Goal: Task Accomplishment & Management: Manage account settings

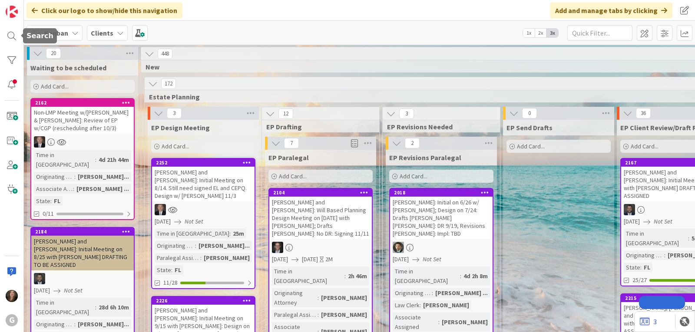
click at [12, 41] on div at bounding box center [11, 35] width 17 height 17
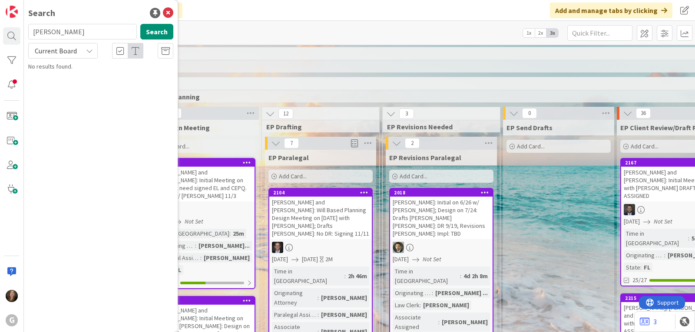
drag, startPoint x: 68, startPoint y: 34, endPoint x: 23, endPoint y: 32, distance: 44.8
click at [23, 32] on div "G Search [PERSON_NAME] Search Current Board No results found." at bounding box center [12, 166] width 24 height 332
type input "carafiol"
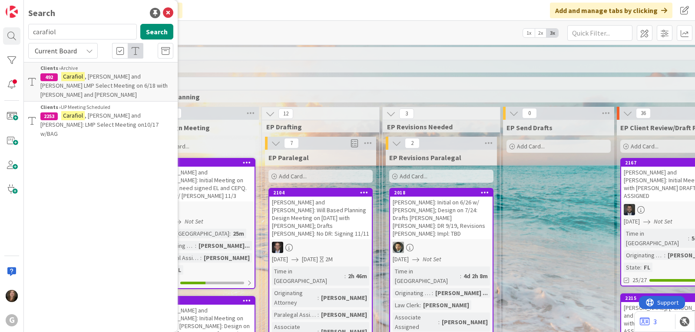
click at [120, 103] on div "Clients › UP Meeting Scheduled" at bounding box center [106, 107] width 133 height 8
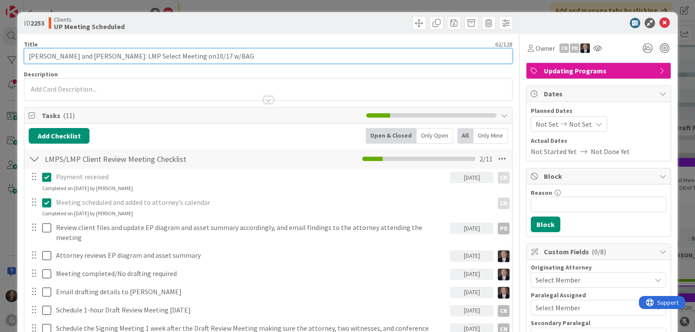
click at [182, 57] on input "[PERSON_NAME] and [PERSON_NAME]: LMP Select Meeting on10/17 w/BAG" at bounding box center [268, 56] width 488 height 16
type input "[PERSON_NAME] and [PERSON_NAME]: LMP Select Meeting on 10/17 w/BAG"
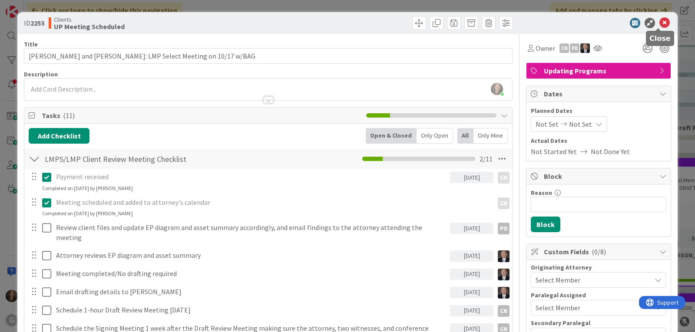
click at [659, 23] on icon at bounding box center [664, 23] width 10 height 10
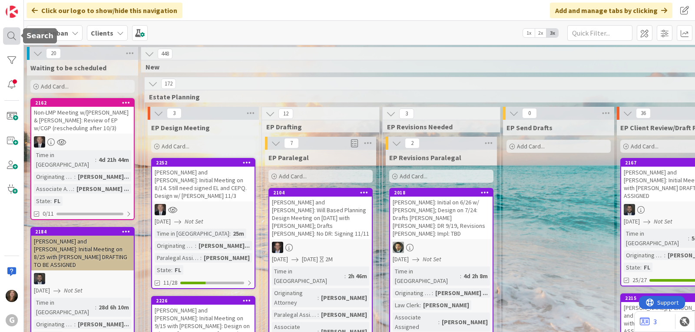
click at [10, 40] on div at bounding box center [11, 35] width 17 height 17
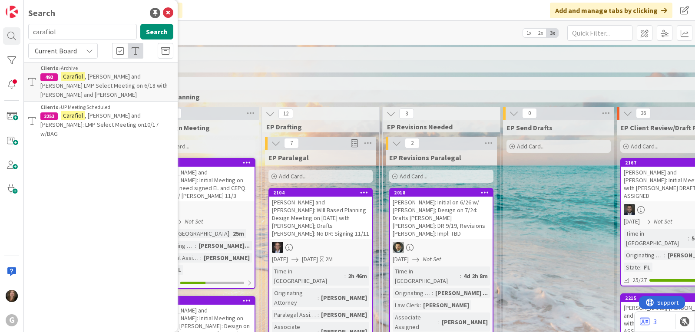
click at [101, 111] on p "[PERSON_NAME] and [PERSON_NAME]: LMP Select Meeting on10/17 w/BAG" at bounding box center [106, 124] width 133 height 27
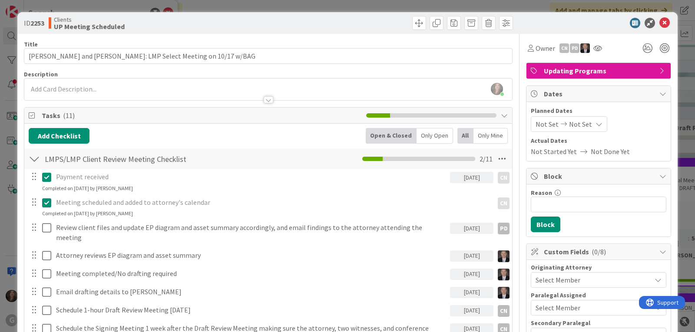
click at [538, 123] on span "Not Set" at bounding box center [546, 124] width 23 height 10
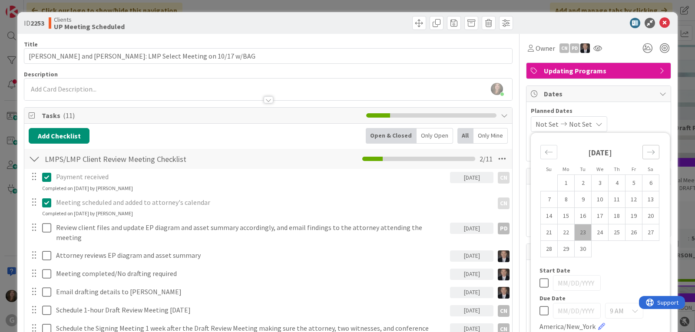
click at [647, 149] on icon "Move forward to switch to the next month." at bounding box center [651, 152] width 8 height 8
click at [628, 214] on td "17" at bounding box center [633, 216] width 17 height 17
type input "[DATE]"
click at [637, 112] on span "Planned Dates" at bounding box center [598, 110] width 135 height 9
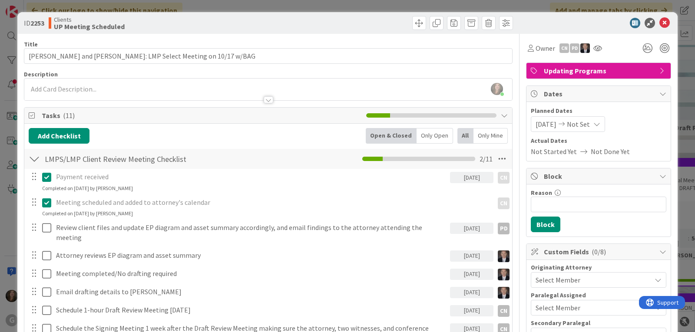
click at [528, 50] on icon at bounding box center [531, 48] width 6 height 7
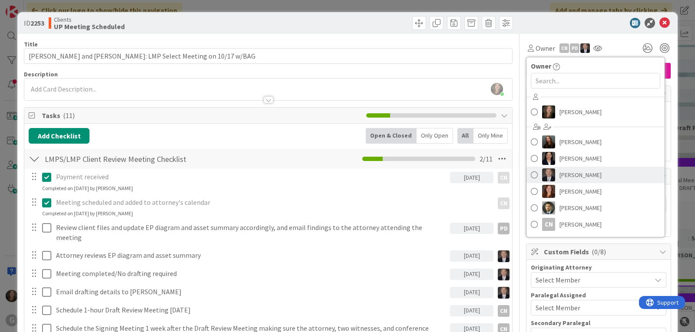
click at [559, 170] on span "[PERSON_NAME]" at bounding box center [580, 174] width 42 height 13
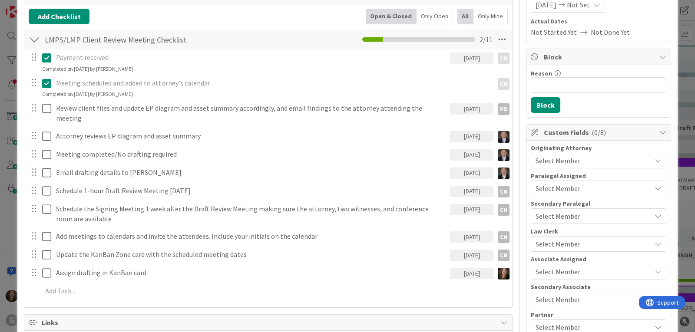
scroll to position [130, 0]
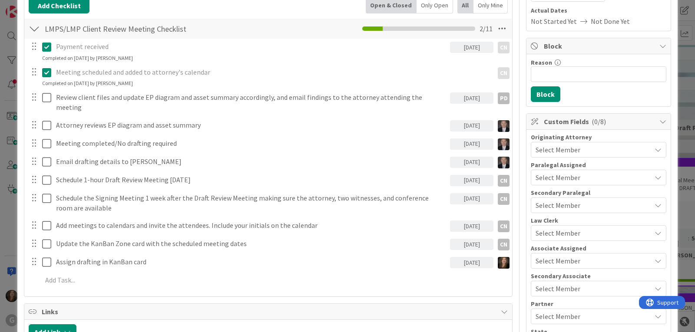
click at [583, 145] on div "Select Member" at bounding box center [593, 150] width 116 height 10
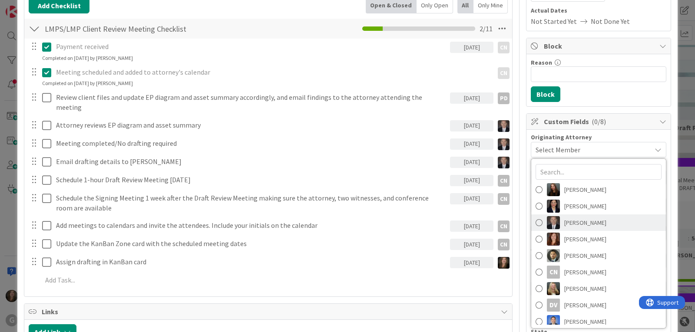
click at [569, 223] on span "[PERSON_NAME]" at bounding box center [585, 222] width 42 height 13
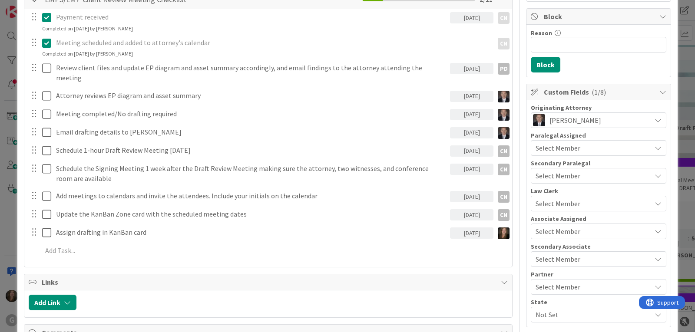
scroll to position [174, 0]
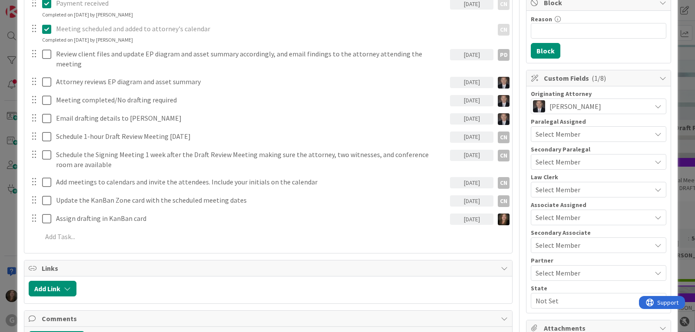
click at [559, 217] on span "Select Member" at bounding box center [557, 217] width 45 height 10
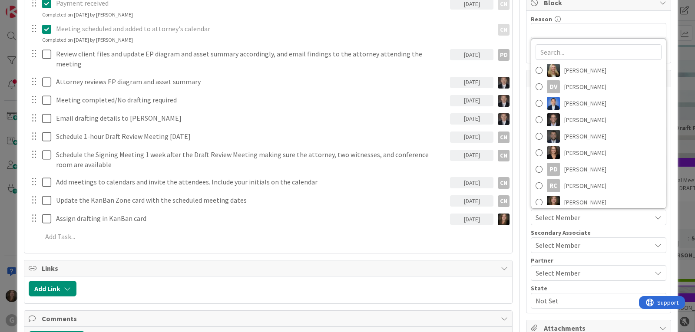
scroll to position [104, 0]
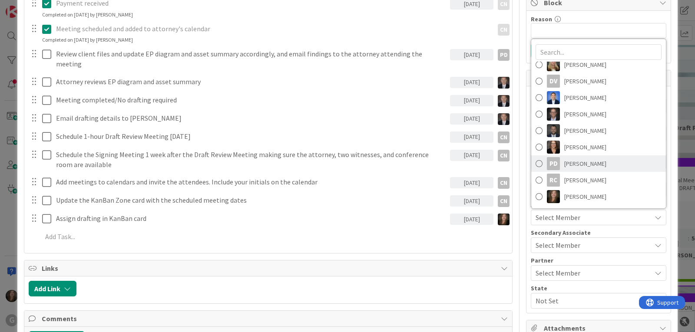
click at [580, 162] on span "[PERSON_NAME]" at bounding box center [585, 163] width 42 height 13
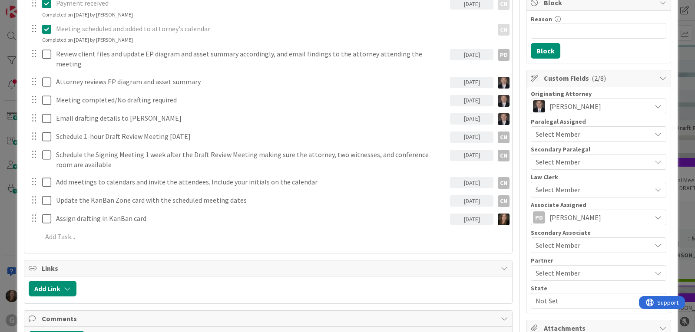
click at [573, 215] on span "[PERSON_NAME]" at bounding box center [575, 217] width 52 height 10
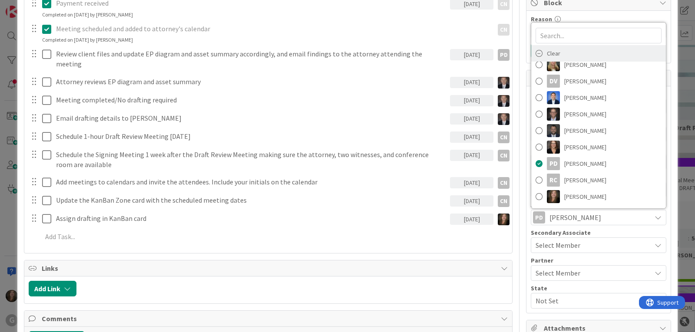
click at [535, 51] on icon at bounding box center [538, 53] width 7 height 13
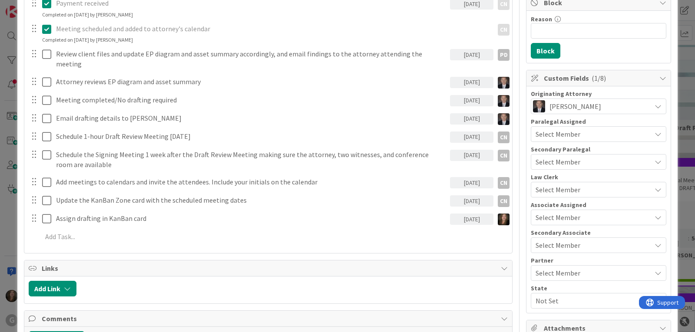
click at [574, 189] on div "Select Member" at bounding box center [593, 190] width 116 height 10
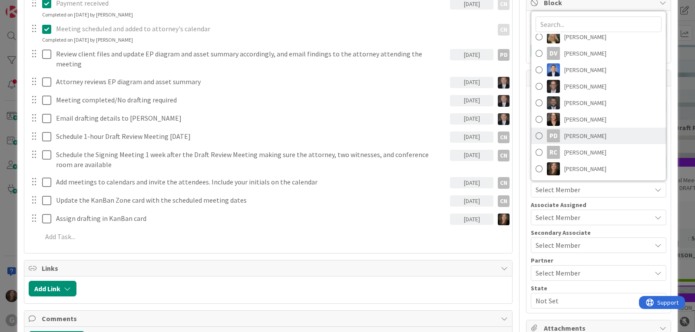
click at [574, 134] on span "[PERSON_NAME]" at bounding box center [585, 135] width 42 height 13
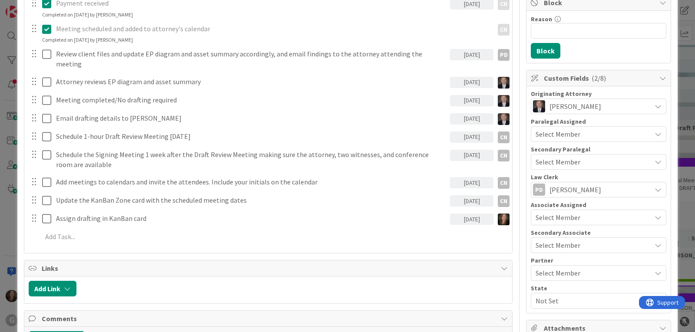
click at [549, 299] on span "Not Set" at bounding box center [593, 301] width 116 height 10
click at [546, 269] on link "FL" at bounding box center [597, 265] width 138 height 16
click at [609, 50] on div "Reason 0 / 256 Block" at bounding box center [598, 37] width 144 height 52
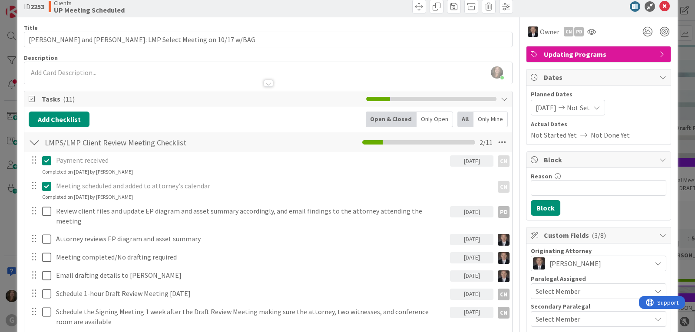
scroll to position [0, 0]
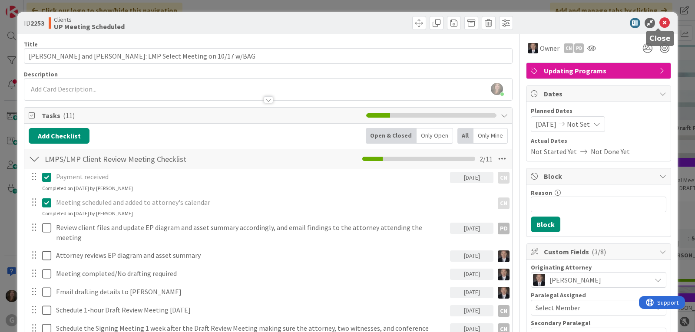
click at [659, 23] on icon at bounding box center [664, 23] width 10 height 10
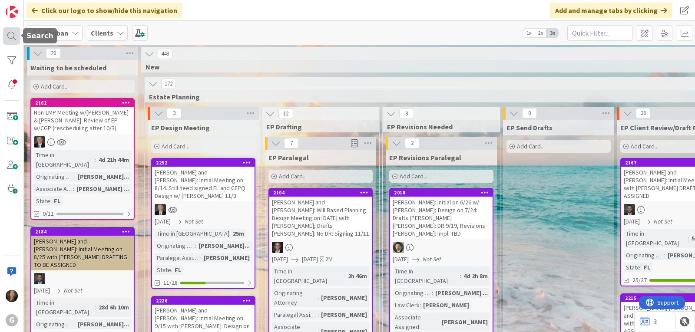
click at [8, 33] on div at bounding box center [11, 35] width 17 height 17
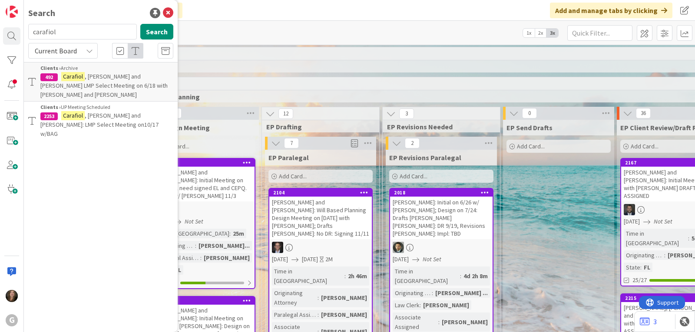
drag, startPoint x: 60, startPoint y: 32, endPoint x: 32, endPoint y: 33, distance: 28.7
click at [32, 33] on input "carafiol" at bounding box center [82, 32] width 109 height 16
type input "2226"
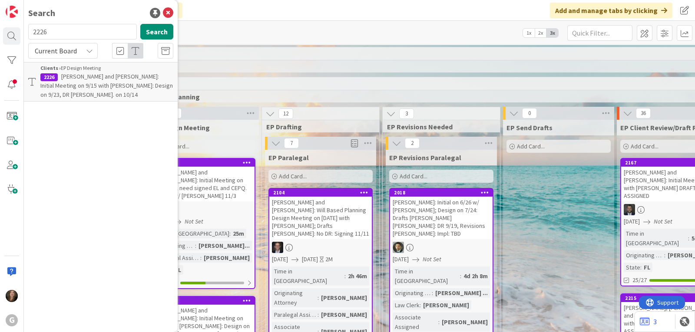
click at [93, 84] on span "[PERSON_NAME] and [PERSON_NAME]: Initial Meeting on 9/15 with [PERSON_NAME]: De…" at bounding box center [106, 86] width 132 height 26
